Goal: Task Accomplishment & Management: Manage account settings

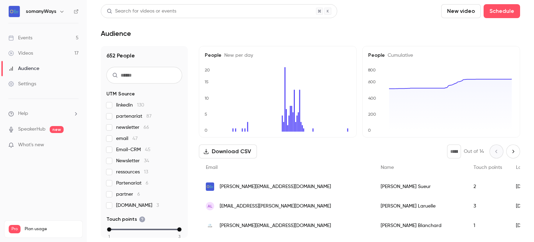
click at [46, 39] on link "Events 5" at bounding box center [43, 37] width 87 height 15
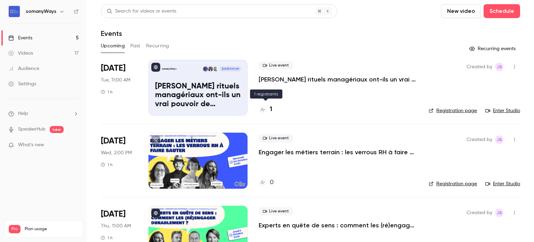
scroll to position [149, 0]
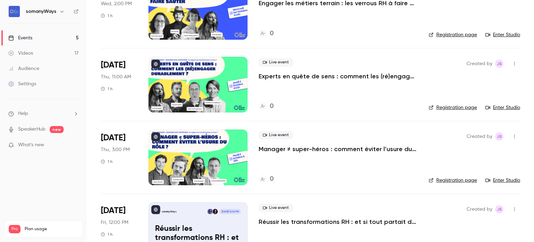
click at [206, 102] on div at bounding box center [197, 85] width 99 height 56
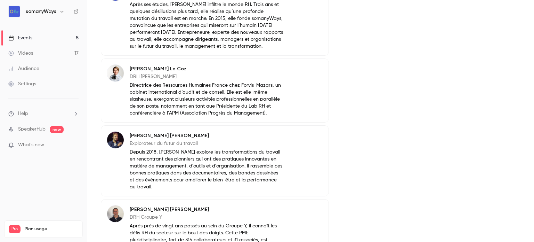
scroll to position [310, 0]
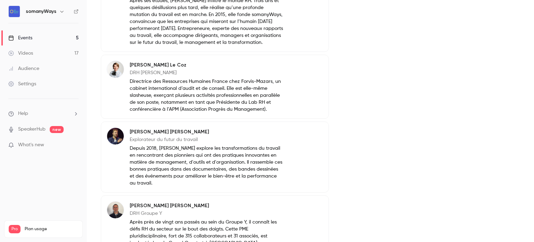
click at [29, 34] on div "Events" at bounding box center [20, 37] width 24 height 7
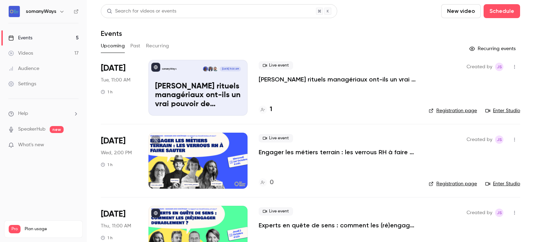
scroll to position [177, 0]
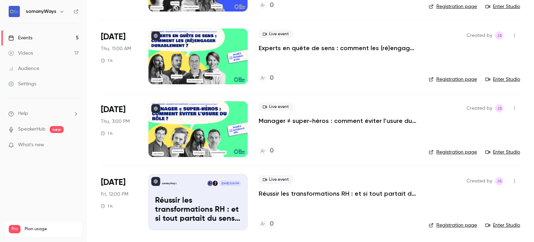
click at [170, 141] on div at bounding box center [197, 129] width 99 height 56
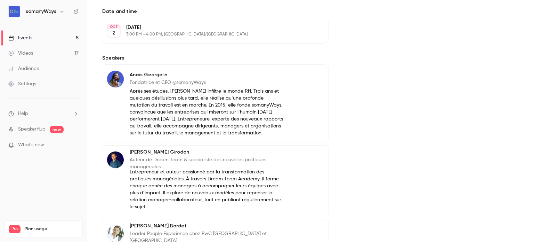
scroll to position [229, 0]
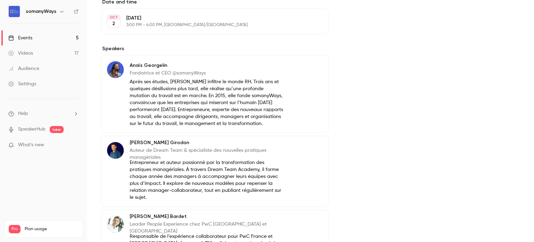
click at [35, 35] on link "Events 5" at bounding box center [43, 37] width 87 height 15
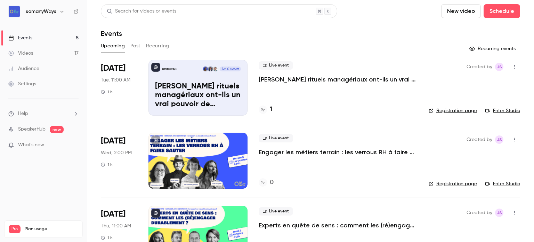
click at [180, 101] on p "[PERSON_NAME] rituels managériaux ont-ils un vrai pouvoir de transformation ?" at bounding box center [198, 95] width 86 height 27
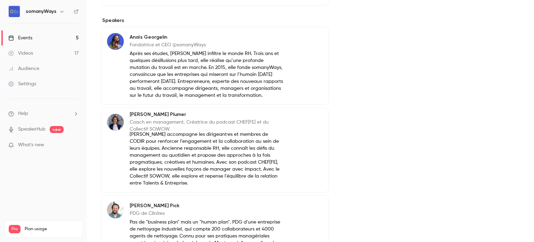
scroll to position [257, 0]
click at [47, 36] on link "Events 5" at bounding box center [43, 37] width 87 height 15
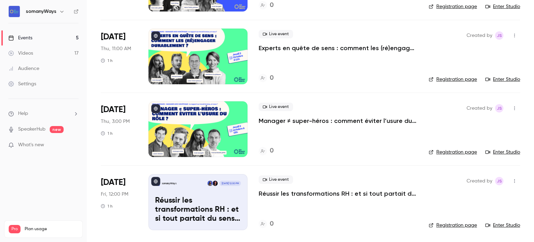
scroll to position [177, 0]
click at [187, 66] on div at bounding box center [197, 57] width 99 height 56
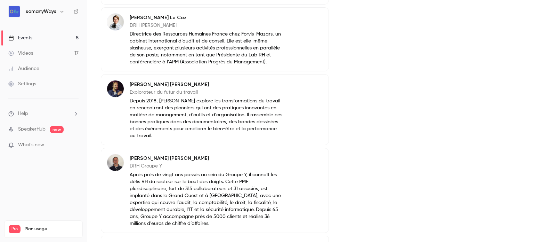
scroll to position [428, 0]
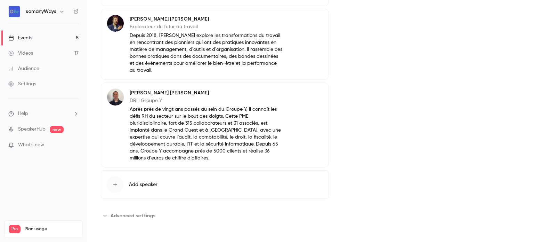
click at [26, 40] on div "Events" at bounding box center [20, 37] width 24 height 7
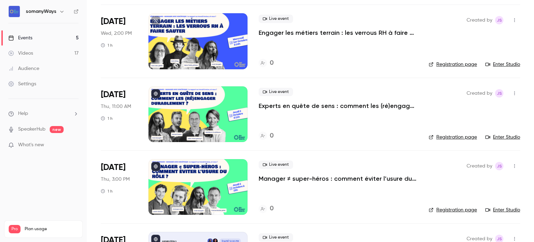
scroll to position [177, 0]
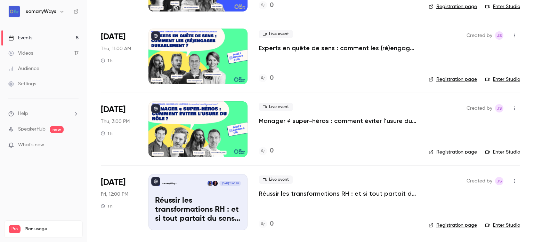
click at [212, 128] on div at bounding box center [197, 129] width 99 height 56
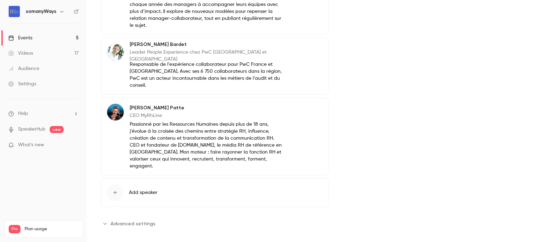
scroll to position [400, 0]
drag, startPoint x: 129, startPoint y: 62, endPoint x: 254, endPoint y: 63, distance: 125.1
click at [254, 63] on p "Leader People Experience chez PwC [GEOGRAPHIC_DATA] et [GEOGRAPHIC_DATA]" at bounding box center [207, 56] width 154 height 14
copy p "Leader People Experience chez PwC [GEOGRAPHIC_DATA] et [GEOGRAPHIC_DATA]"
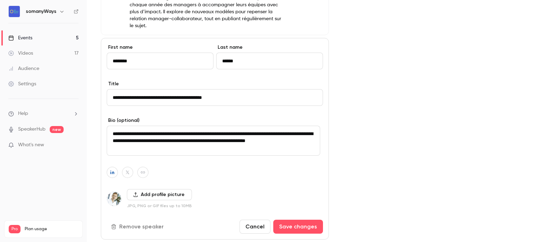
click at [146, 106] on input "**********" at bounding box center [215, 97] width 216 height 17
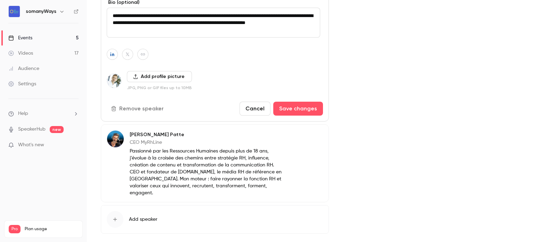
click at [28, 36] on div "Events" at bounding box center [20, 37] width 24 height 7
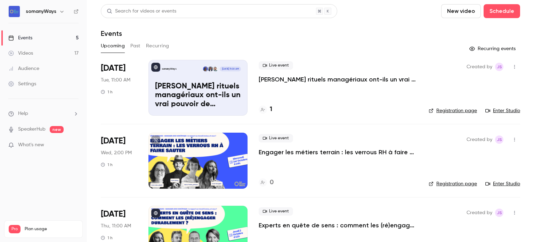
click at [512, 66] on icon "button" at bounding box center [515, 66] width 6 height 5
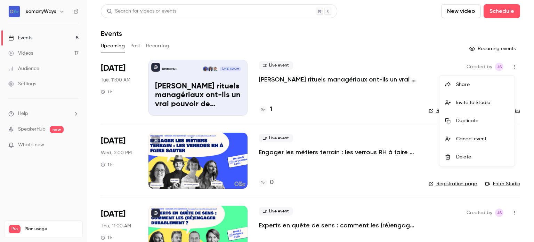
click at [455, 156] on div at bounding box center [450, 157] width 11 height 6
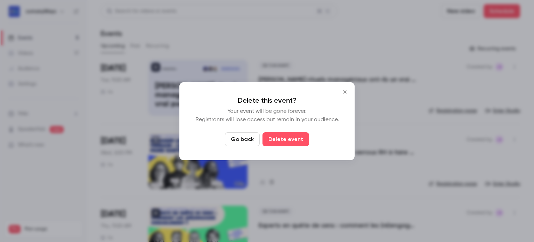
click at [346, 94] on icon "Close" at bounding box center [345, 92] width 8 height 6
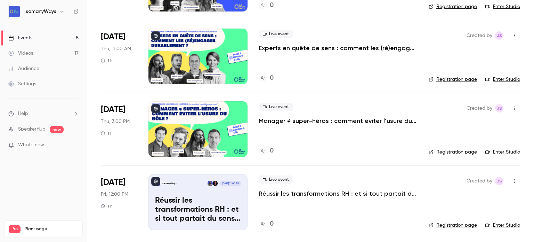
scroll to position [177, 0]
click at [180, 207] on p "Réussir les transformations RH : et si tout partait du sens ?" at bounding box center [198, 209] width 86 height 27
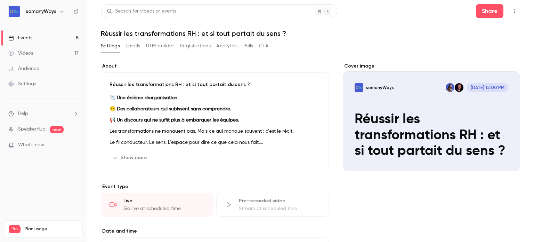
scroll to position [42, 0]
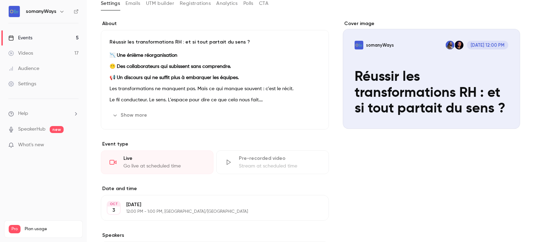
click at [186, 91] on p "Les transformations ne manquent pas. Mais ce qui manque souvent : c’est le réci…" at bounding box center [214, 88] width 211 height 8
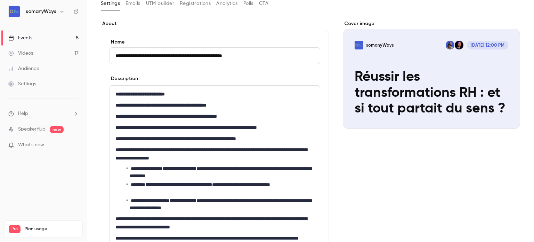
click at [117, 93] on strong "**********" at bounding box center [139, 93] width 49 height 5
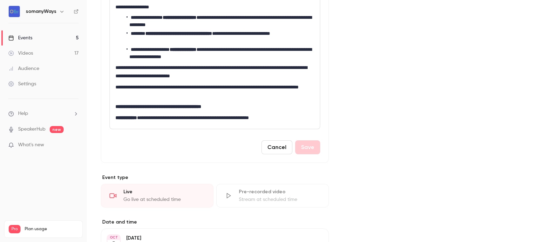
scroll to position [0, 0]
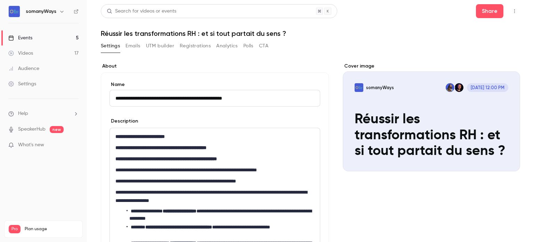
click at [219, 93] on input "**********" at bounding box center [214, 98] width 211 height 17
paste input "******"
type input "**********"
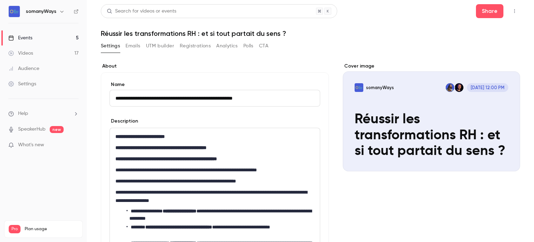
click at [141, 138] on strong "**********" at bounding box center [139, 136] width 49 height 5
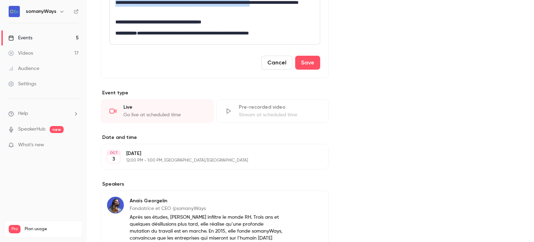
scroll to position [254, 0]
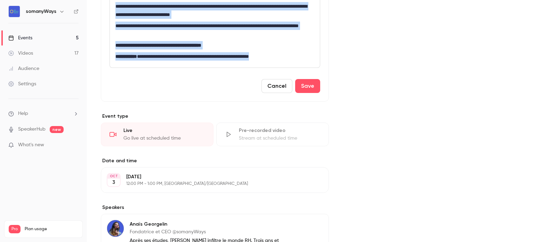
drag, startPoint x: 116, startPoint y: 33, endPoint x: 299, endPoint y: 60, distance: 184.4
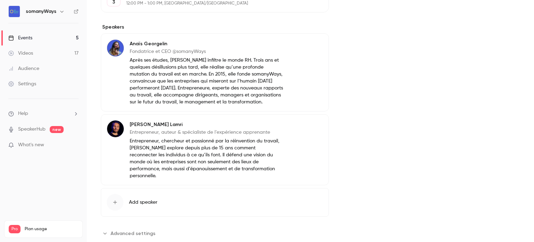
scroll to position [502, 0]
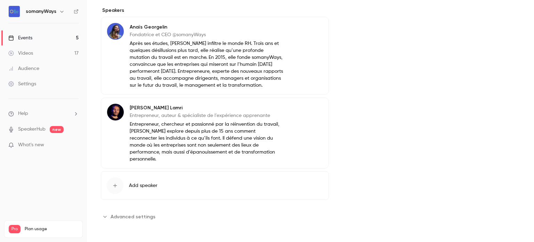
click at [136, 186] on span "Add speaker" at bounding box center [143, 185] width 29 height 7
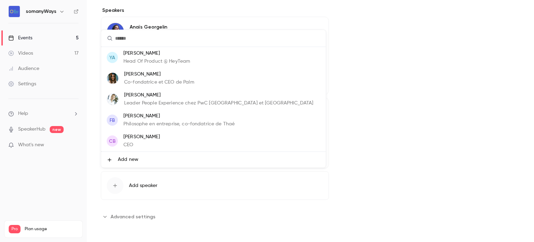
click at [127, 158] on span "Add new" at bounding box center [128, 159] width 21 height 7
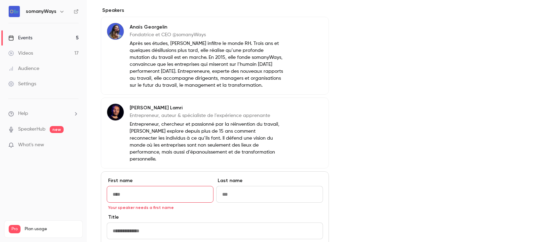
click at [300, 207] on div "First name Your speaker needs a first name Last name" at bounding box center [215, 195] width 216 height 36
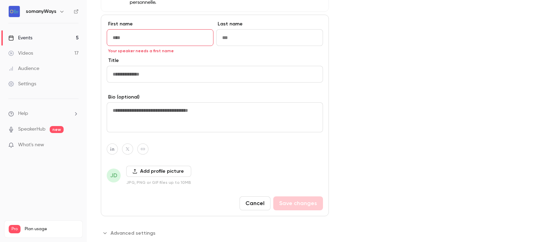
click at [264, 201] on button "Cancel" at bounding box center [254, 203] width 31 height 14
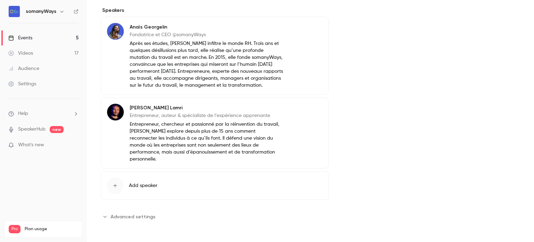
click at [146, 188] on button "Add speaker" at bounding box center [215, 185] width 228 height 29
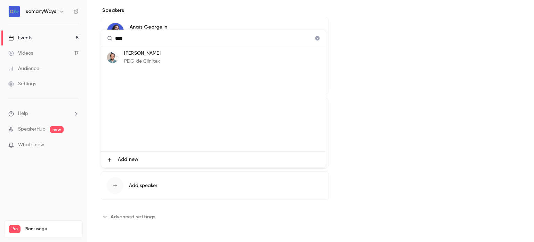
type input "****"
click at [138, 55] on p "[PERSON_NAME]" at bounding box center [142, 53] width 36 height 7
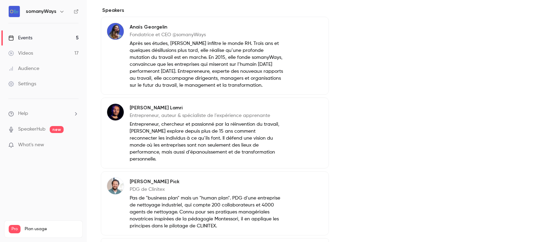
scroll to position [568, 0]
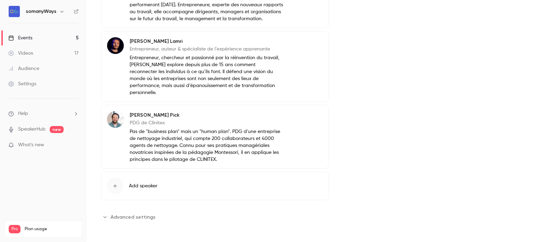
click at [142, 184] on span "Add speaker" at bounding box center [143, 185] width 29 height 7
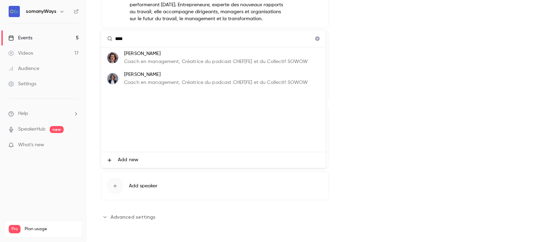
type input "****"
click at [128, 56] on p "[PERSON_NAME]" at bounding box center [216, 53] width 184 height 7
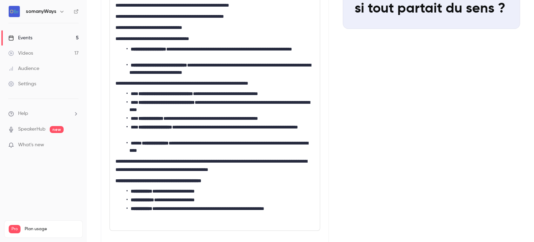
scroll to position [143, 0]
click at [225, 117] on li "**********" at bounding box center [219, 117] width 185 height 7
click at [218, 120] on li "**********" at bounding box center [219, 117] width 185 height 7
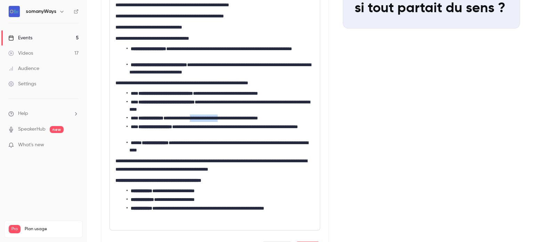
click at [218, 120] on li "**********" at bounding box center [219, 117] width 185 height 7
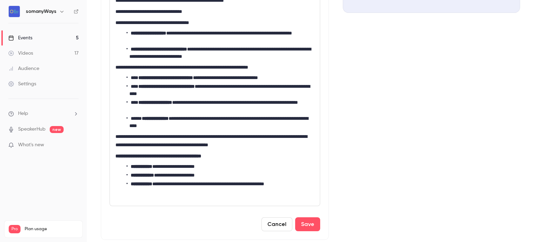
scroll to position [158, 0]
click at [302, 223] on button "Save" at bounding box center [307, 224] width 25 height 14
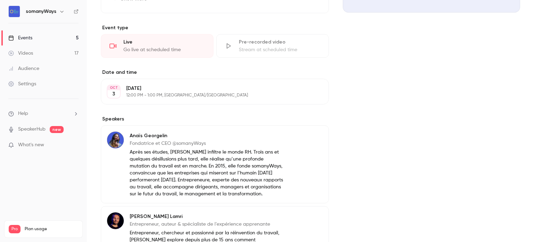
scroll to position [0, 0]
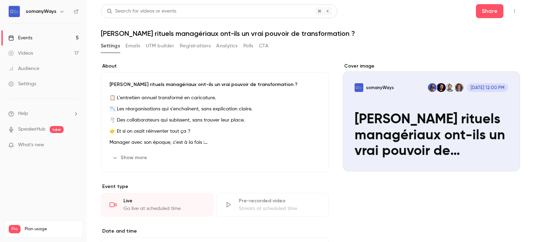
click at [40, 36] on link "Events 5" at bounding box center [43, 37] width 87 height 15
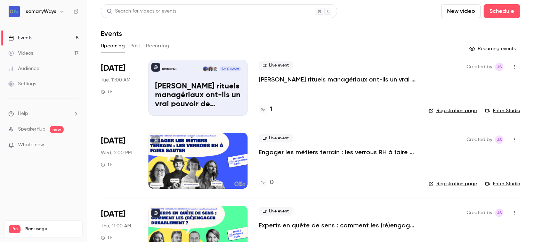
scroll to position [8, 0]
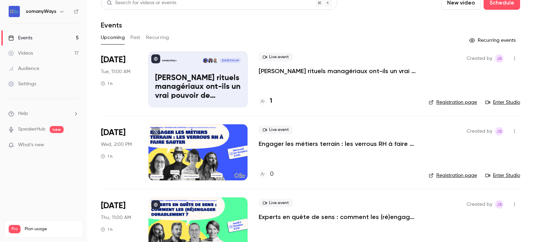
click at [512, 58] on icon "button" at bounding box center [515, 58] width 6 height 5
click at [472, 148] on div "Delete" at bounding box center [482, 148] width 53 height 7
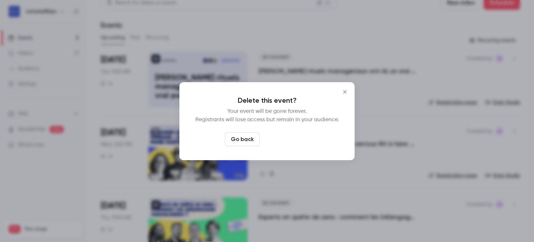
click at [298, 136] on button "Delete event" at bounding box center [285, 139] width 47 height 14
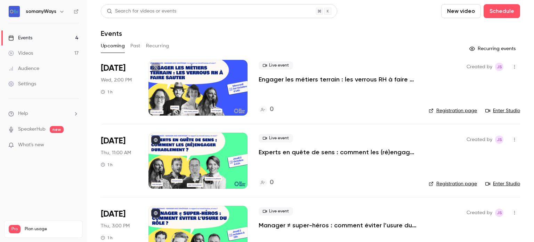
scroll to position [104, 0]
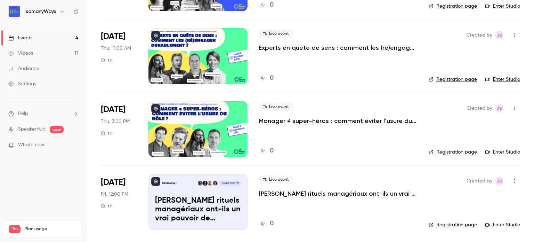
click at [172, 219] on p "[PERSON_NAME] rituels managériaux ont-ils un vrai pouvoir de transformation ?" at bounding box center [198, 209] width 86 height 27
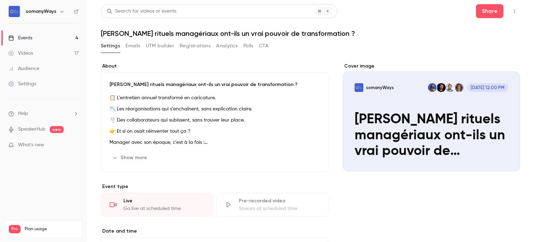
click at [163, 105] on p "📉 Les réorganisations qui s’enchaînent, sans explication claire." at bounding box center [214, 109] width 211 height 8
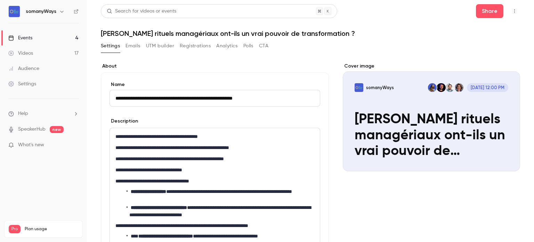
click at [163, 136] on p "**********" at bounding box center [213, 136] width 196 height 8
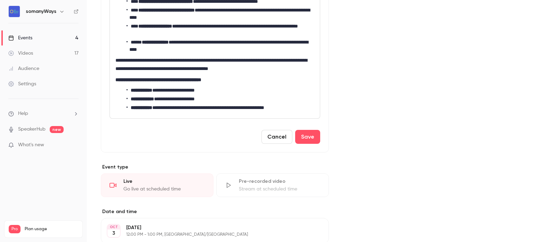
scroll to position [236, 0]
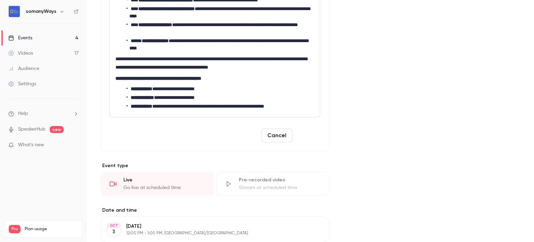
click at [303, 136] on button "Save" at bounding box center [307, 135] width 25 height 14
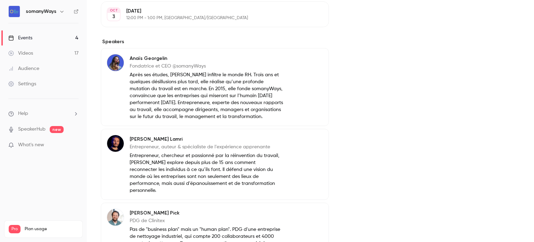
click at [78, 37] on link "Events 4" at bounding box center [43, 37] width 87 height 15
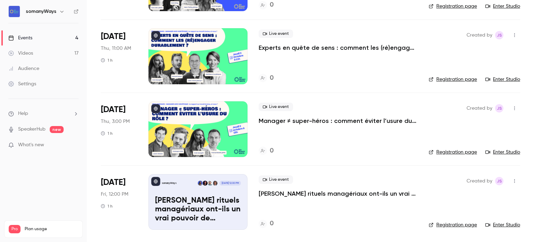
scroll to position [104, 0]
click at [184, 201] on p "[PERSON_NAME] rituels managériaux ont-ils un vrai pouvoir de transformation ?" at bounding box center [198, 209] width 86 height 27
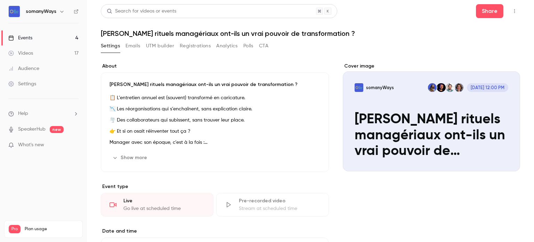
scroll to position [266, 0]
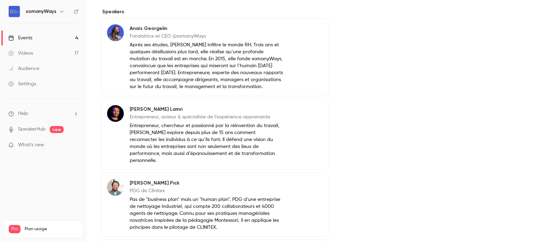
click at [145, 120] on p "Entrepreneur, auteur & spécialiste de l’expérience apprenante" at bounding box center [207, 116] width 154 height 7
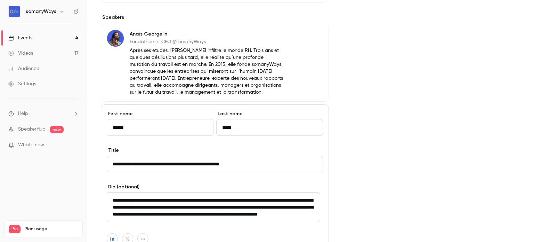
scroll to position [261, 0]
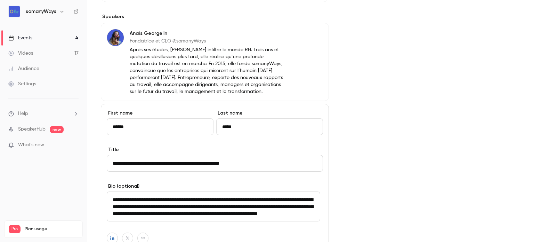
click at [31, 40] on div "Events" at bounding box center [20, 37] width 24 height 7
